Goal: Find specific page/section: Find specific page/section

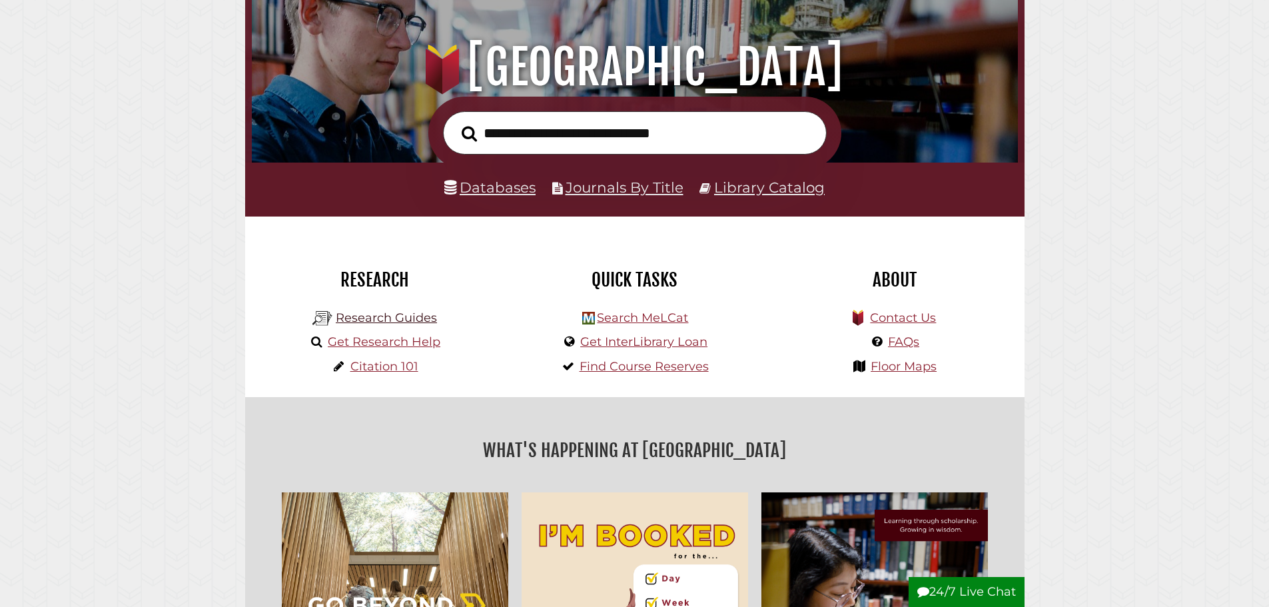
scroll to position [267, 0]
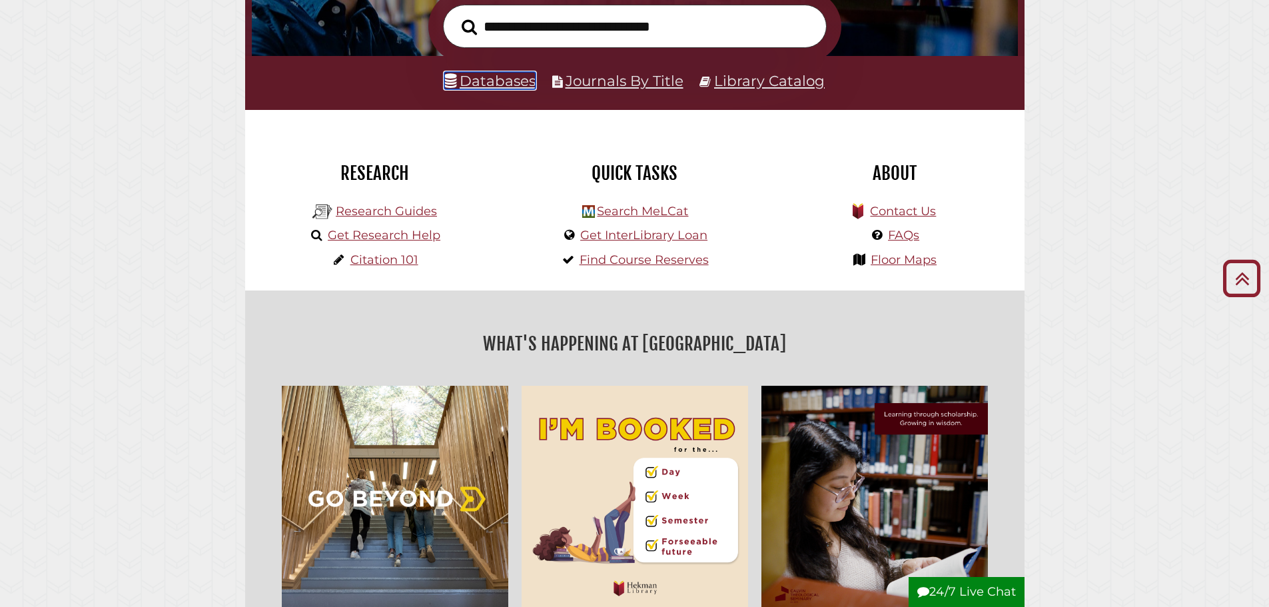
click at [514, 81] on link "Databases" at bounding box center [489, 80] width 91 height 17
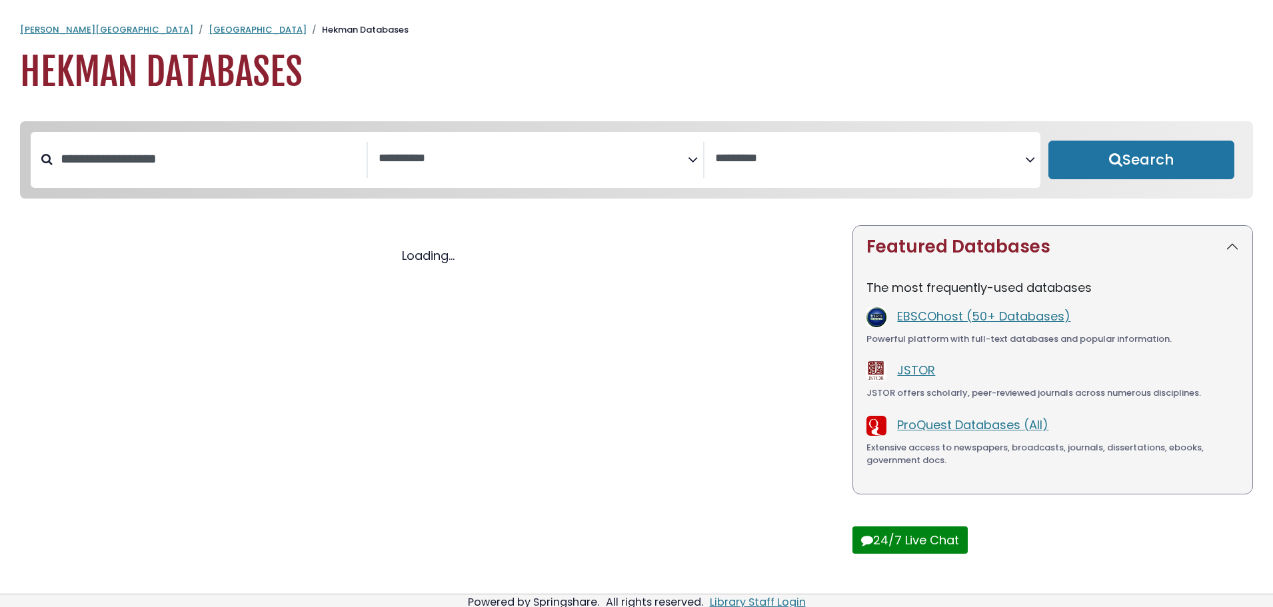
select select "Database Subject Filter"
select select "Database Vendors Filter"
select select "Database Subject Filter"
select select "Database Vendors Filter"
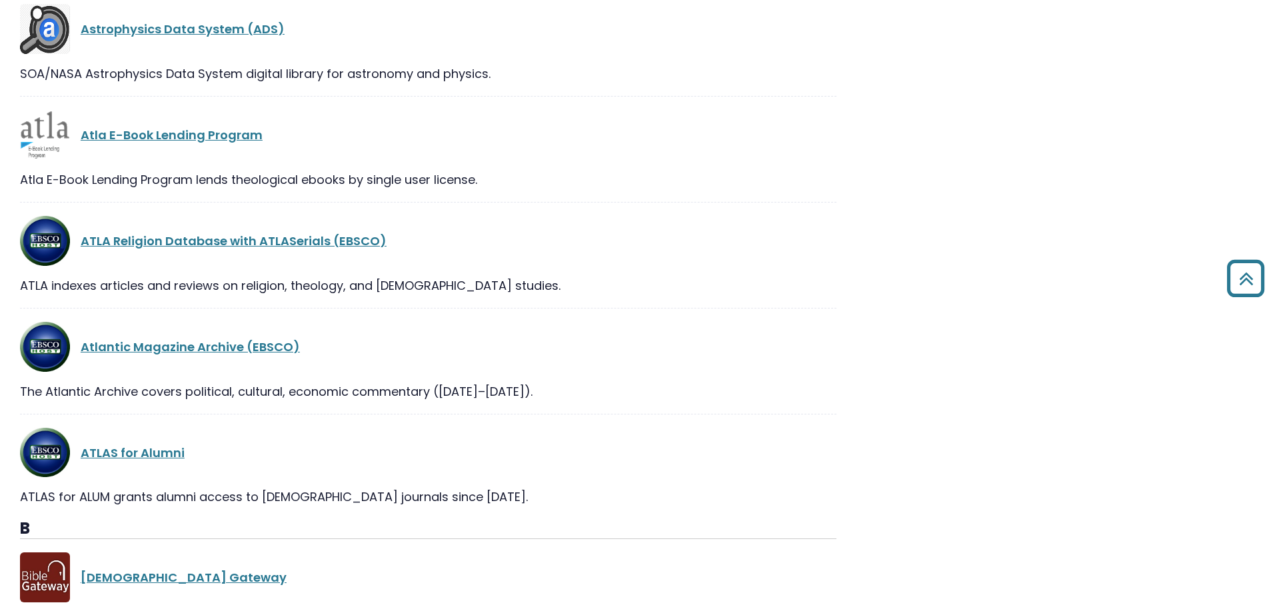
scroll to position [3398, 0]
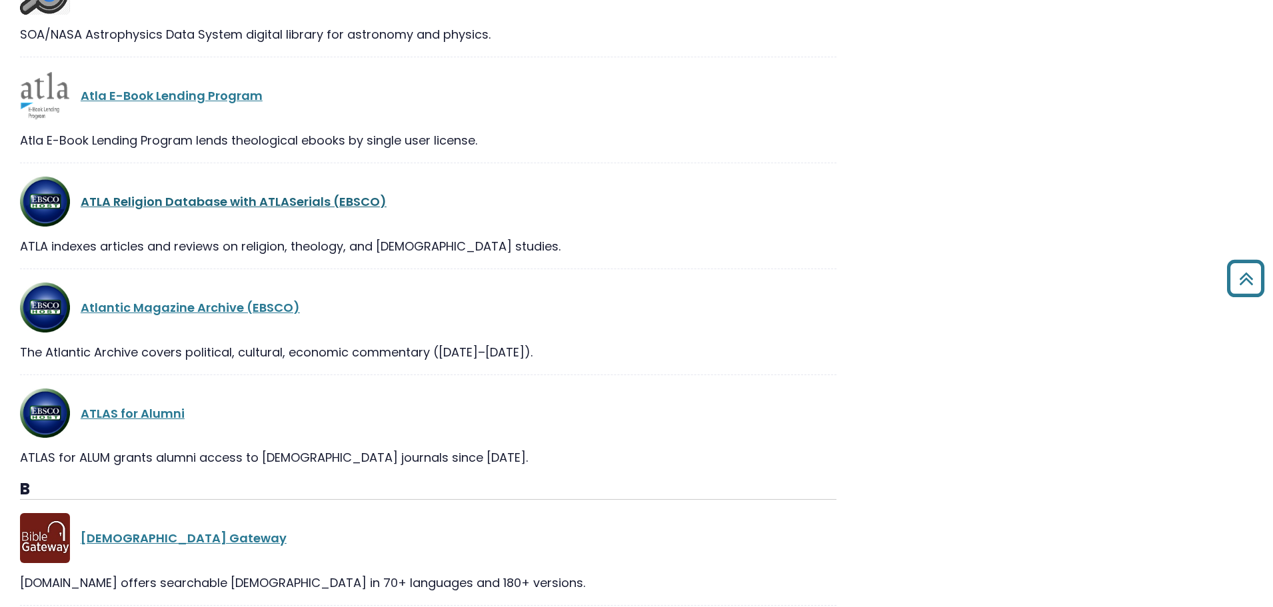
click at [217, 205] on link "ATLA Religion Database with ATLASerials (EBSCO)" at bounding box center [234, 201] width 306 height 17
